Goal: Transaction & Acquisition: Obtain resource

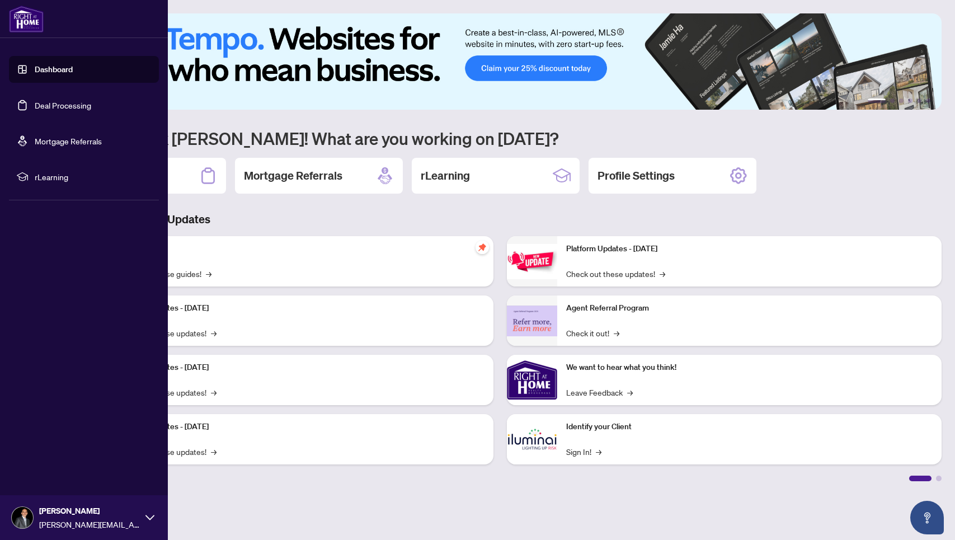
click at [51, 105] on link "Deal Processing" at bounding box center [63, 105] width 57 height 10
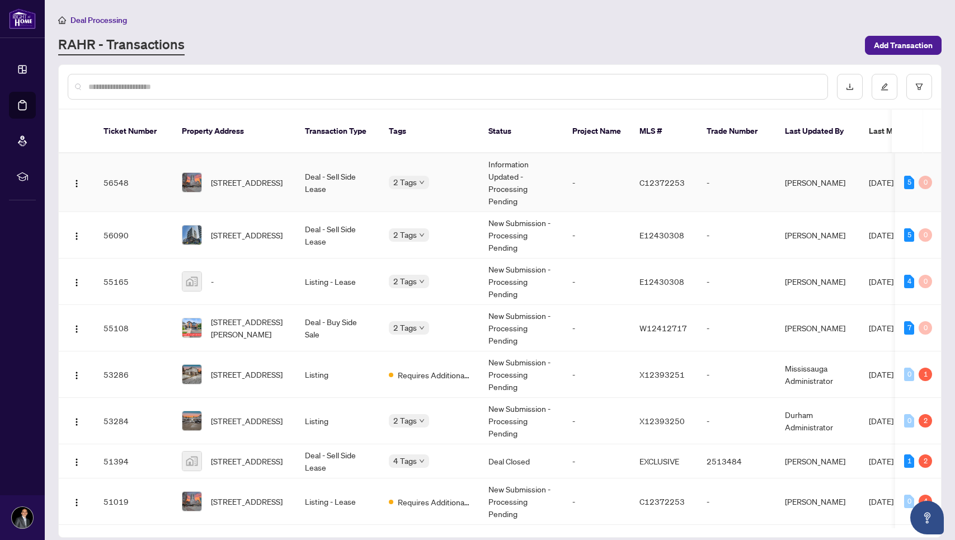
click at [237, 179] on span "[STREET_ADDRESS]" at bounding box center [247, 182] width 72 height 12
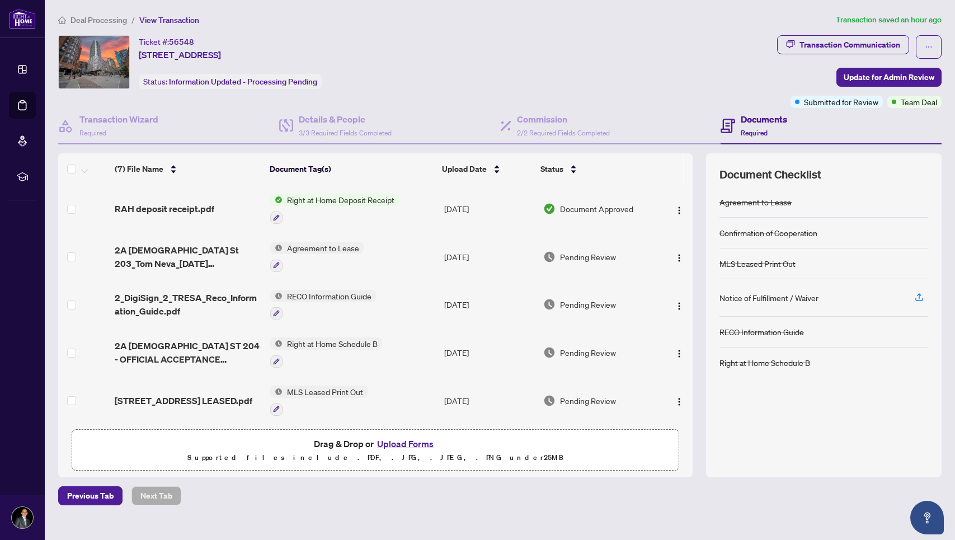
click at [365, 204] on span "Right at Home Deposit Receipt" at bounding box center [341, 200] width 116 height 12
click at [572, 209] on span "Document Approved" at bounding box center [596, 209] width 73 height 12
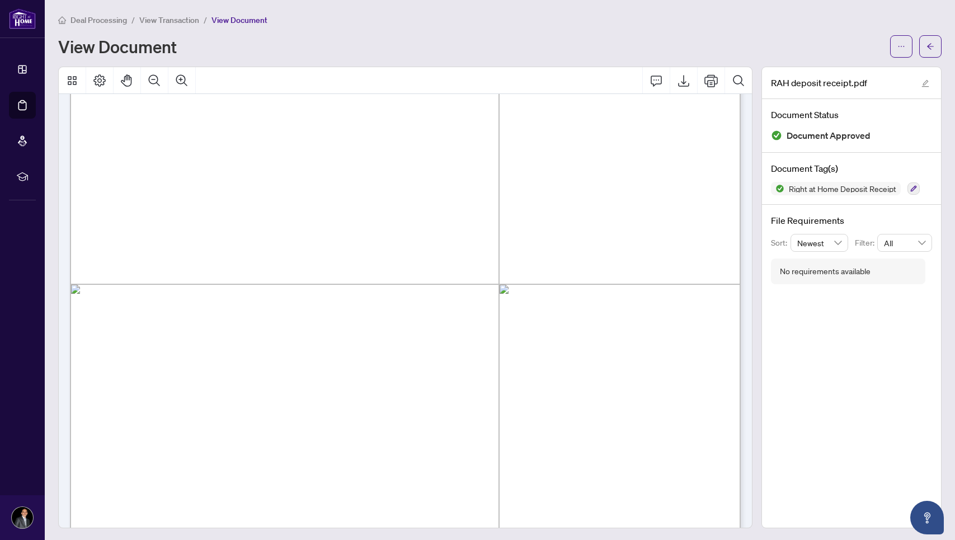
scroll to position [312, 0]
click at [689, 82] on icon "Export" at bounding box center [683, 81] width 11 height 12
